Goal: Obtain resource: Obtain resource

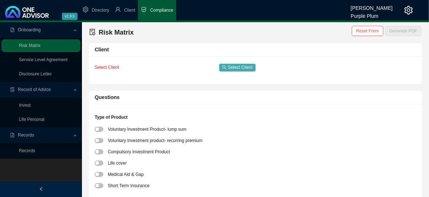
click at [237, 66] on span "Select Client" at bounding box center [240, 67] width 24 height 7
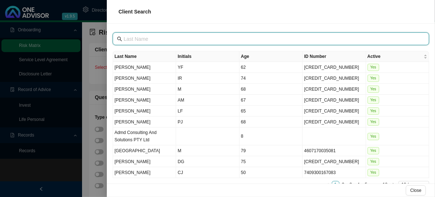
click at [133, 40] on input "text" at bounding box center [272, 39] width 296 height 8
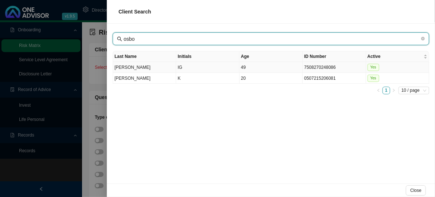
type input "osbo"
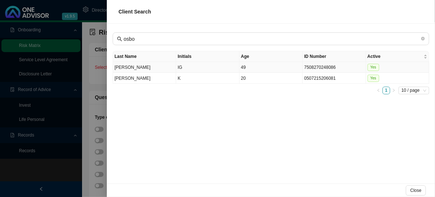
click at [178, 66] on td "IG" at bounding box center [207, 67] width 63 height 11
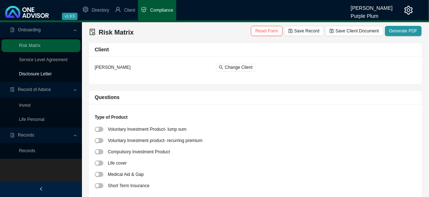
click at [44, 73] on link "Disclosure Letter" at bounding box center [35, 73] width 33 height 5
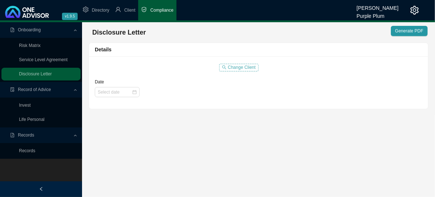
click at [245, 66] on span "Change Client" at bounding box center [242, 67] width 28 height 7
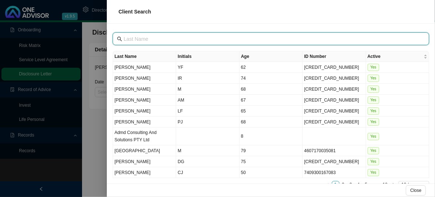
click at [125, 38] on input "text" at bounding box center [272, 39] width 296 height 8
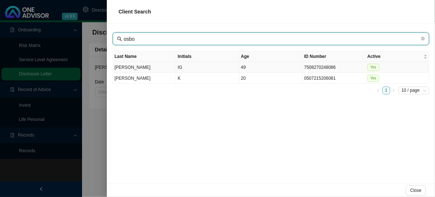
type input "osbo"
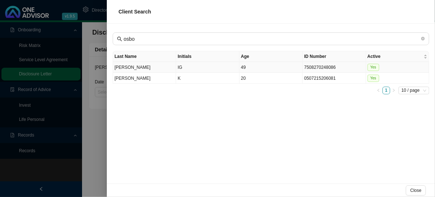
click at [191, 67] on td "IG" at bounding box center [207, 67] width 63 height 11
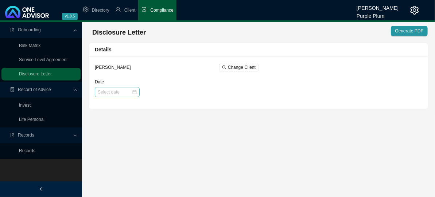
click at [112, 96] on div at bounding box center [117, 92] width 45 height 10
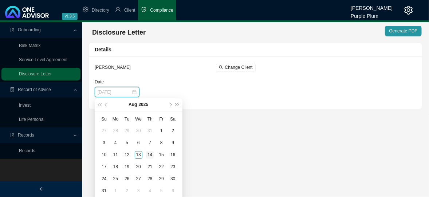
type input "[DATE]"
click at [152, 156] on div "14" at bounding box center [150, 155] width 8 height 8
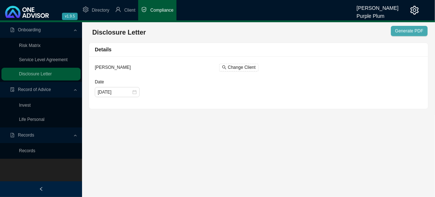
click at [415, 30] on span "Generate PDF" at bounding box center [409, 30] width 28 height 7
